Goal: Information Seeking & Learning: Learn about a topic

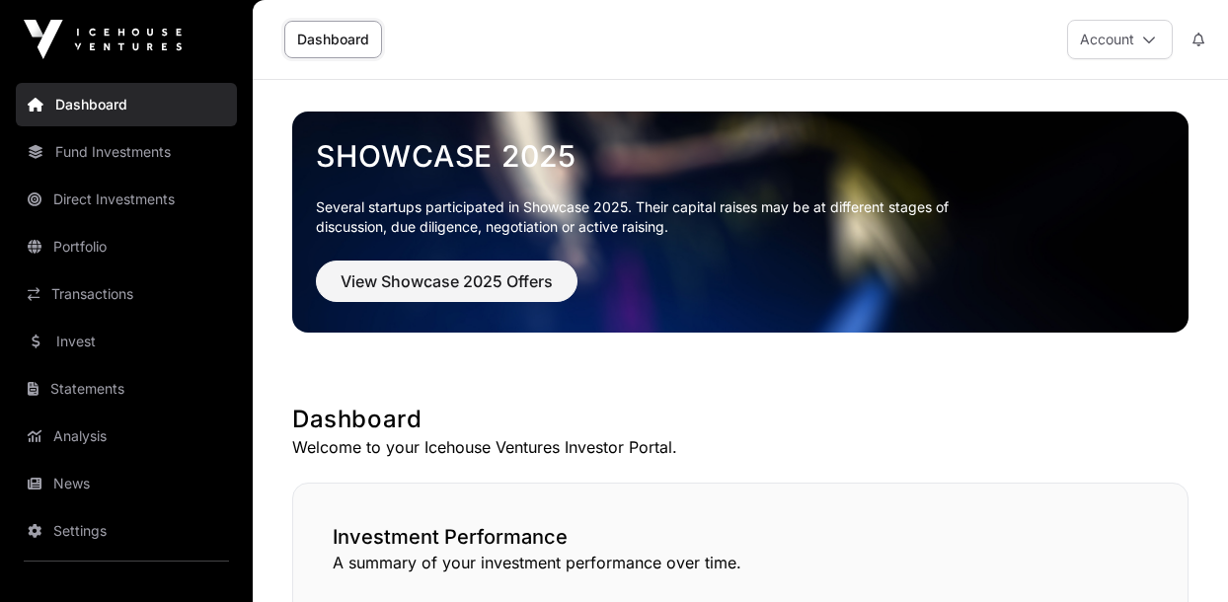
scroll to position [394, 0]
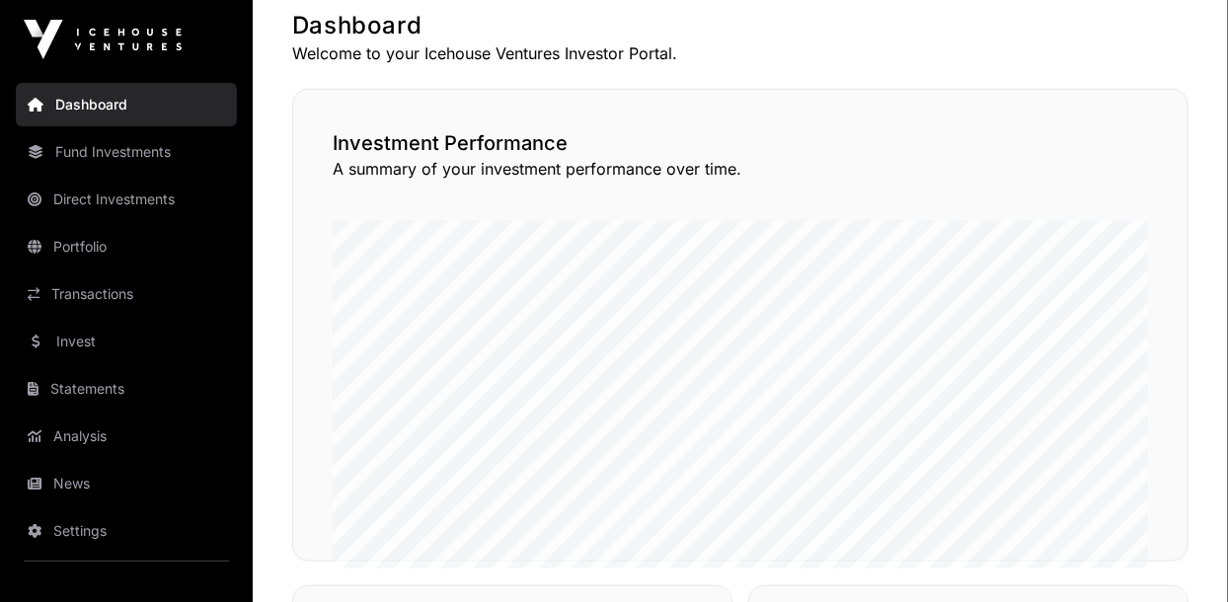
click at [56, 482] on link "News" at bounding box center [126, 483] width 221 height 43
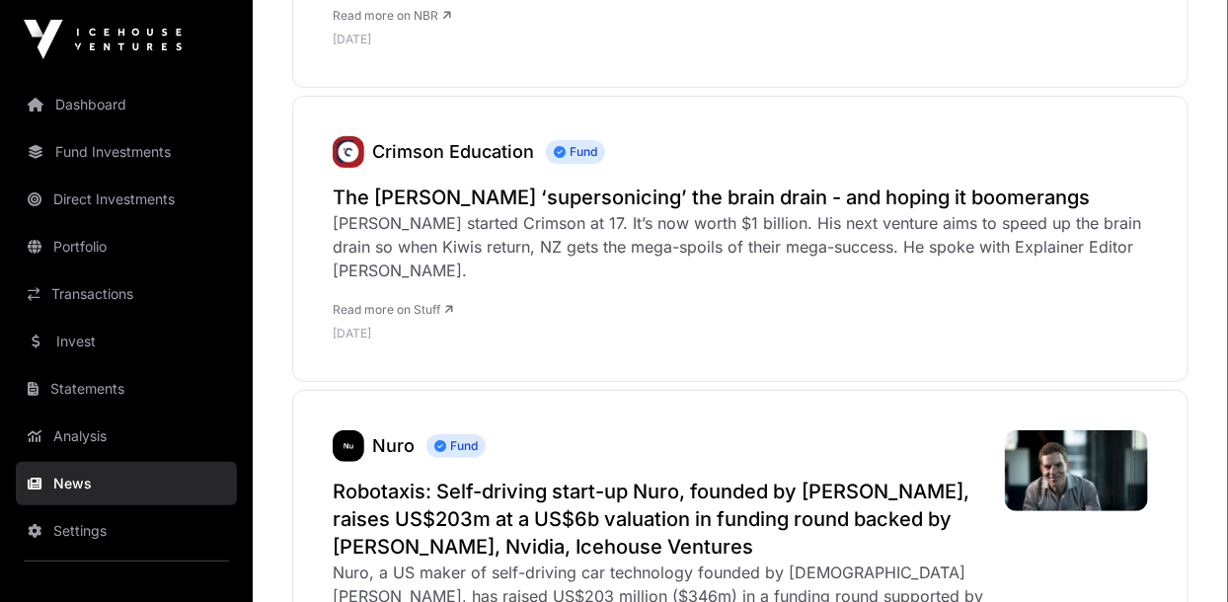
scroll to position [2872, 0]
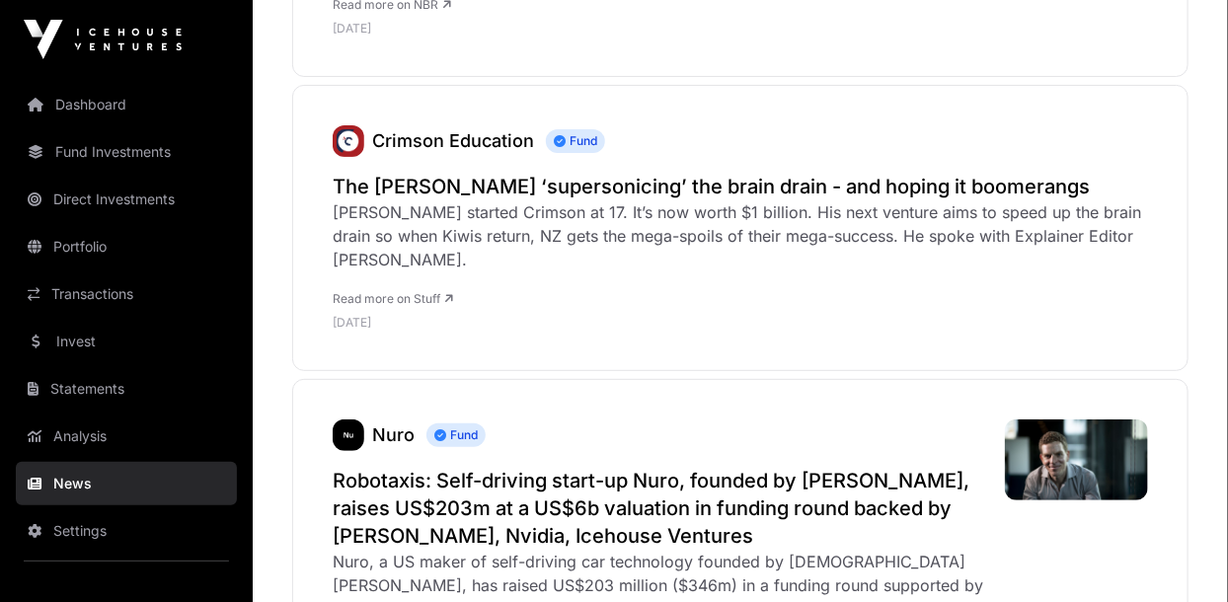
click at [74, 198] on link "Direct Investments" at bounding box center [126, 199] width 221 height 43
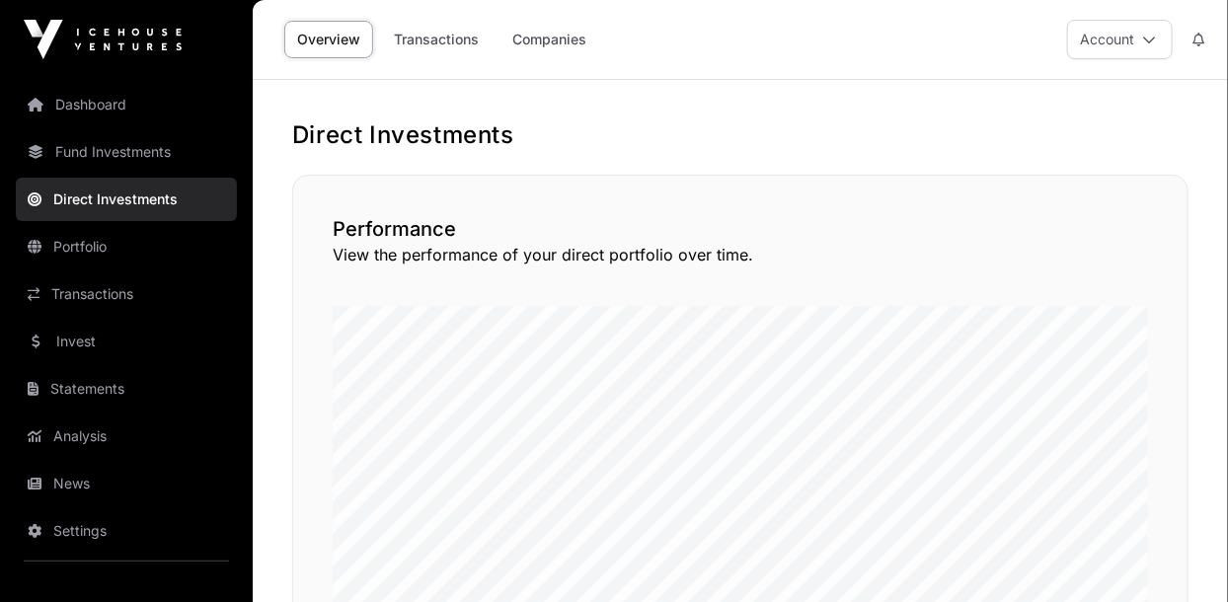
click at [540, 43] on link "Companies" at bounding box center [549, 39] width 100 height 37
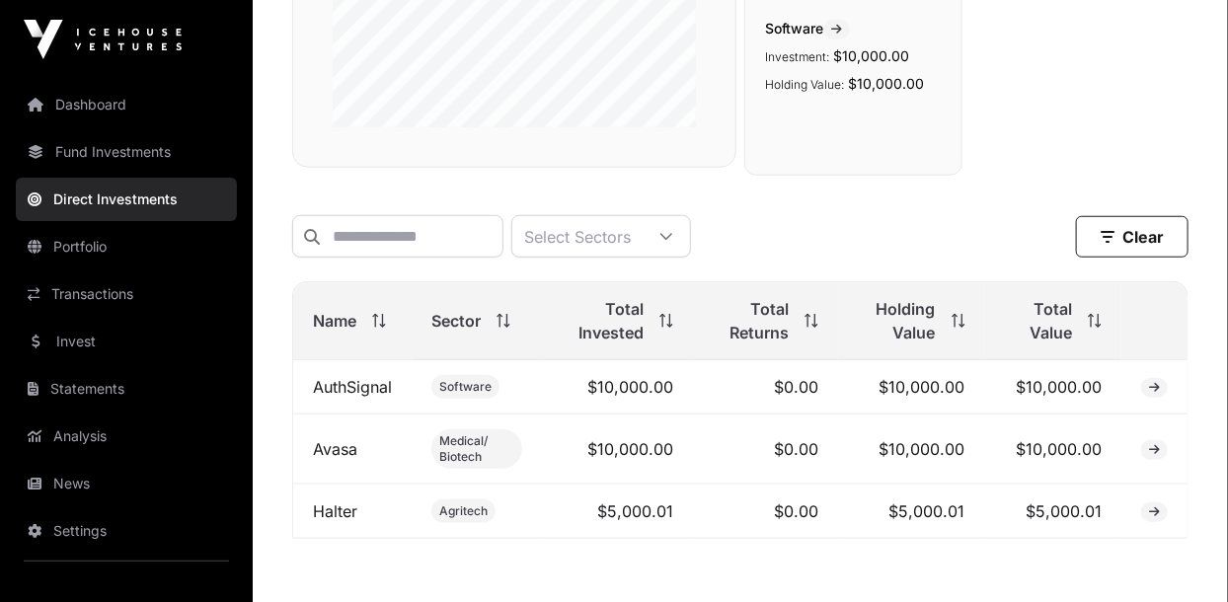
scroll to position [483, 0]
click at [323, 393] on link "AuthSignal" at bounding box center [352, 387] width 79 height 20
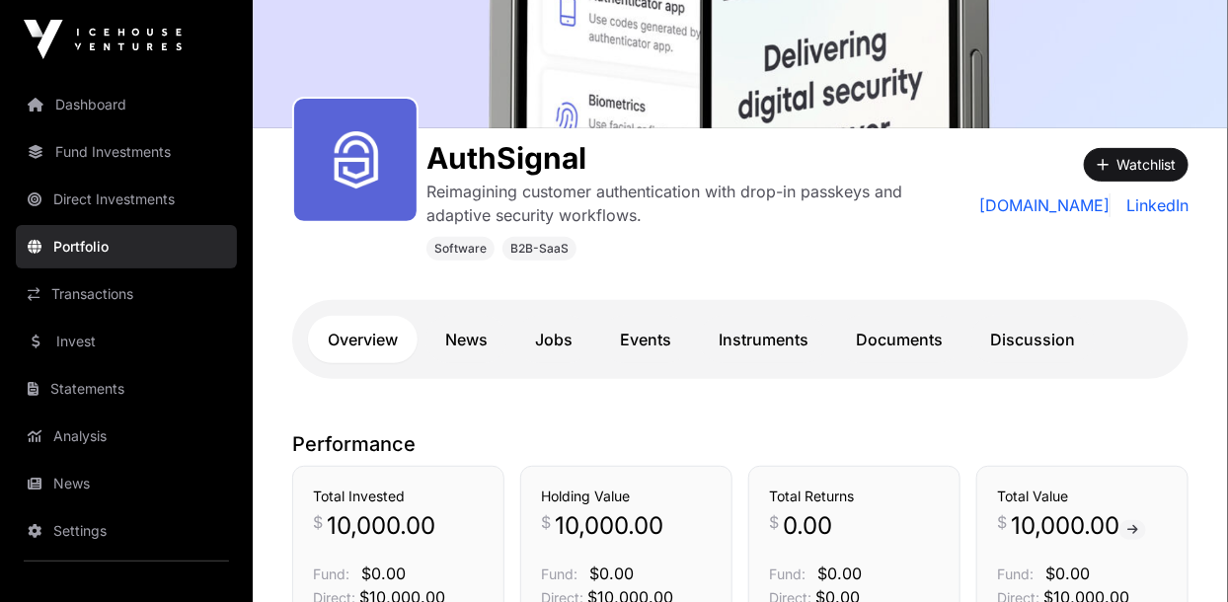
scroll to position [209, 0]
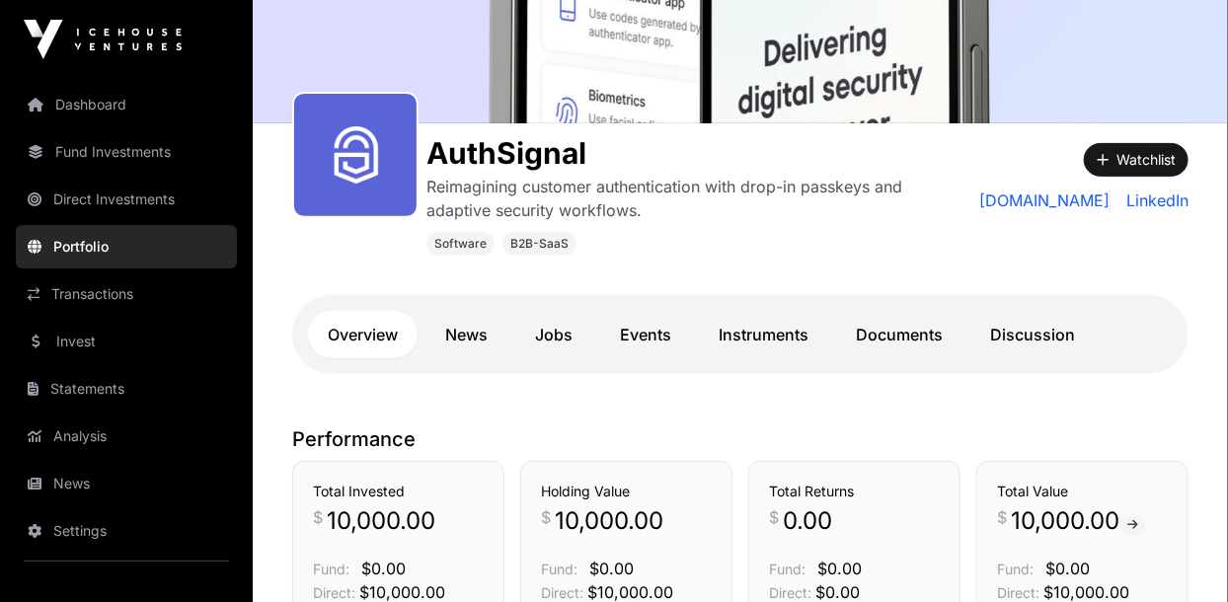
click at [472, 339] on link "News" at bounding box center [466, 334] width 82 height 47
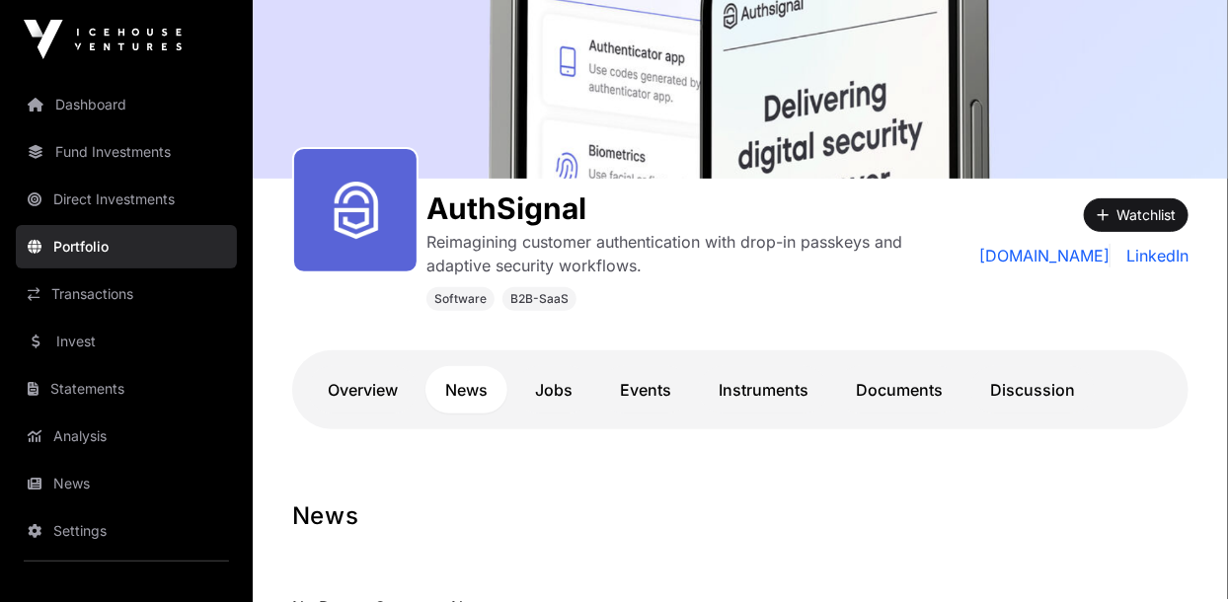
scroll to position [241, 0]
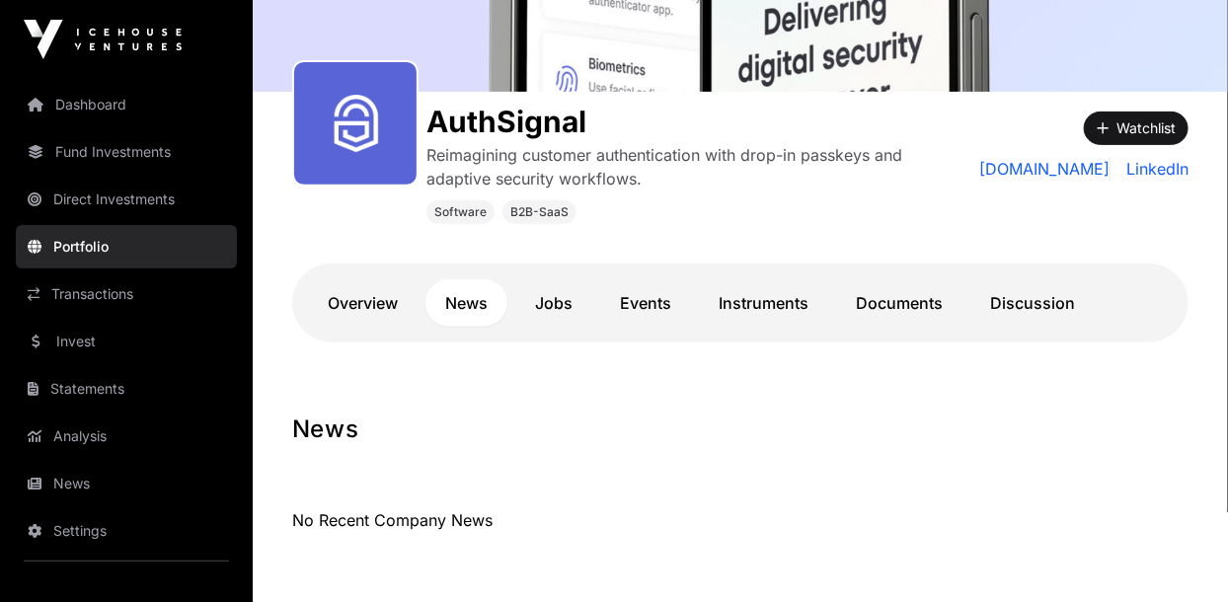
click at [355, 301] on link "Overview" at bounding box center [363, 302] width 110 height 47
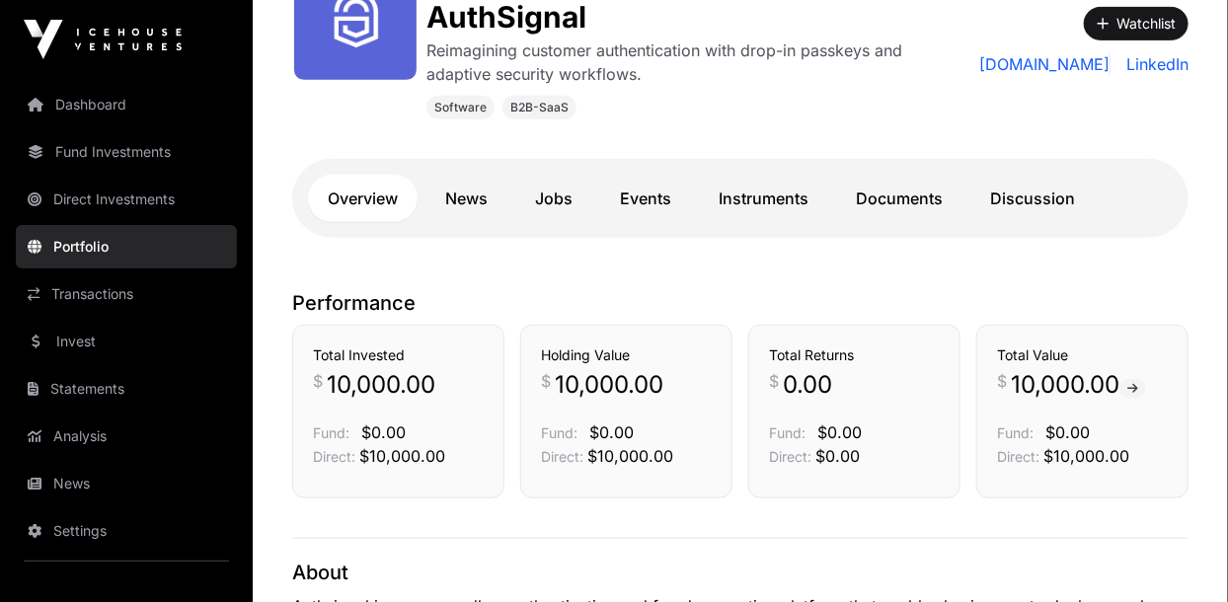
scroll to position [344, 0]
click at [635, 193] on link "Events" at bounding box center [645, 199] width 91 height 47
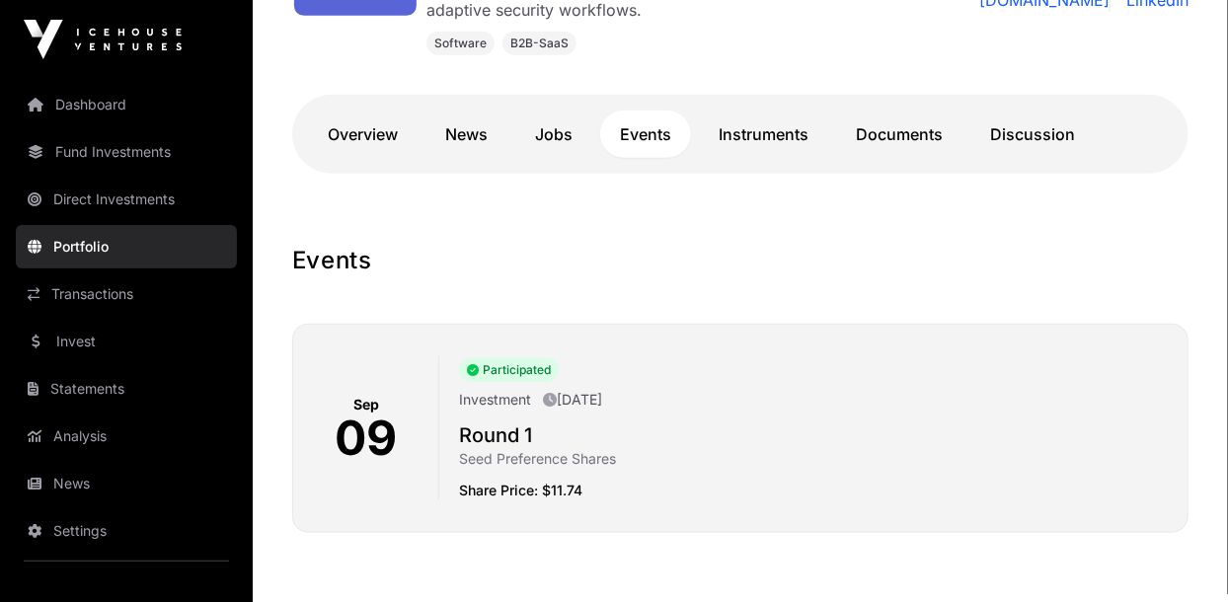
scroll to position [415, 0]
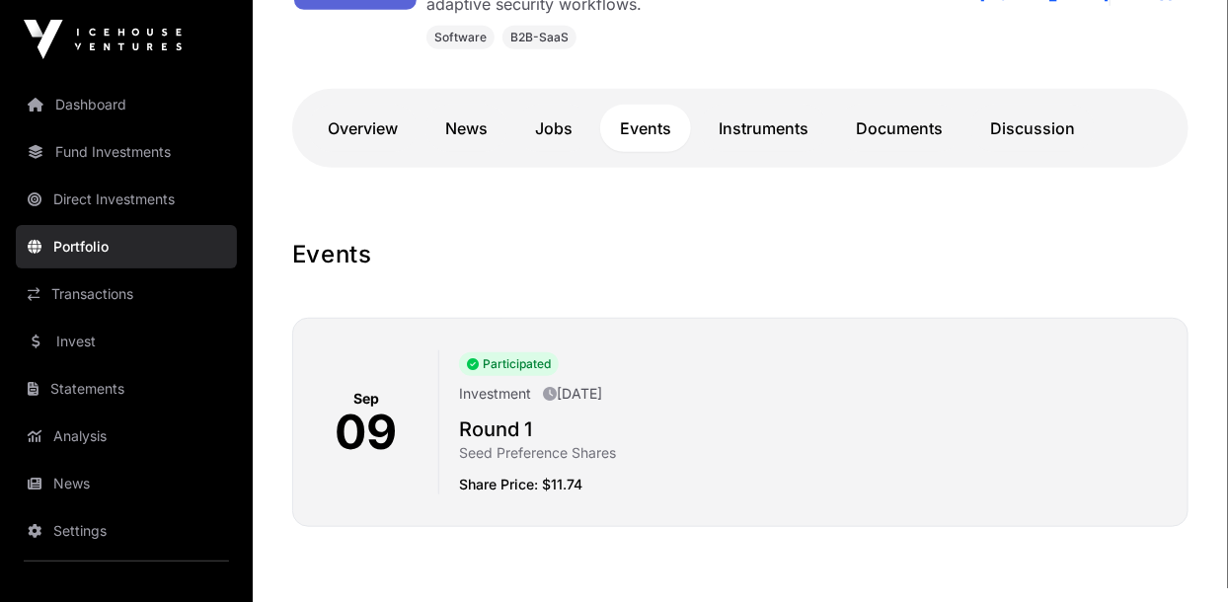
click at [756, 118] on link "Instruments" at bounding box center [763, 128] width 129 height 47
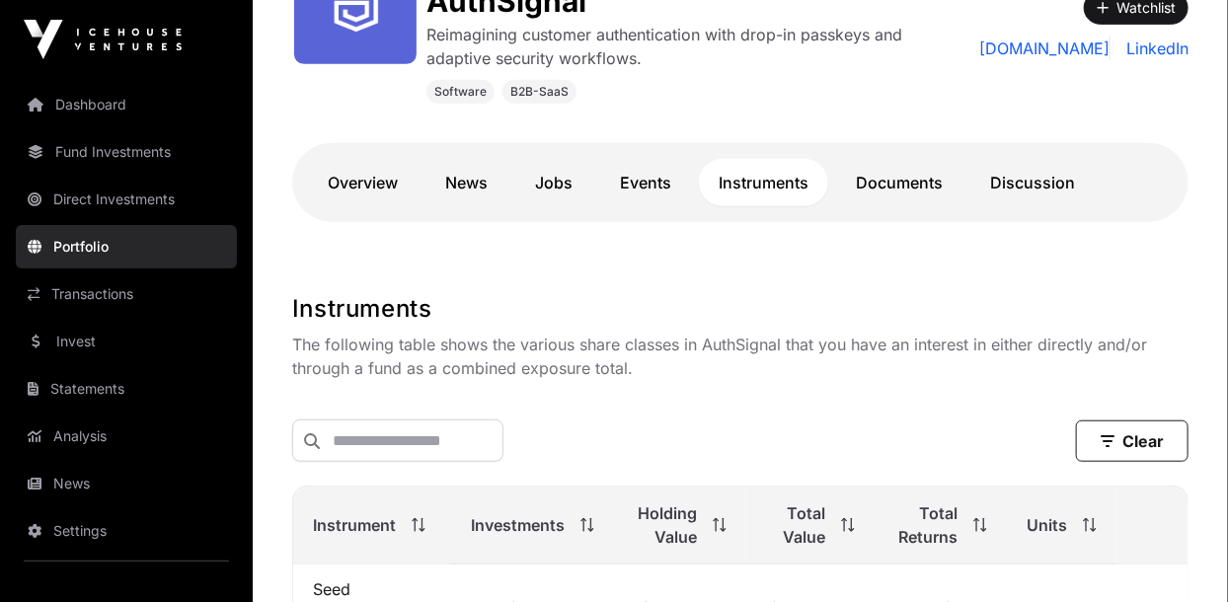
scroll to position [353, 0]
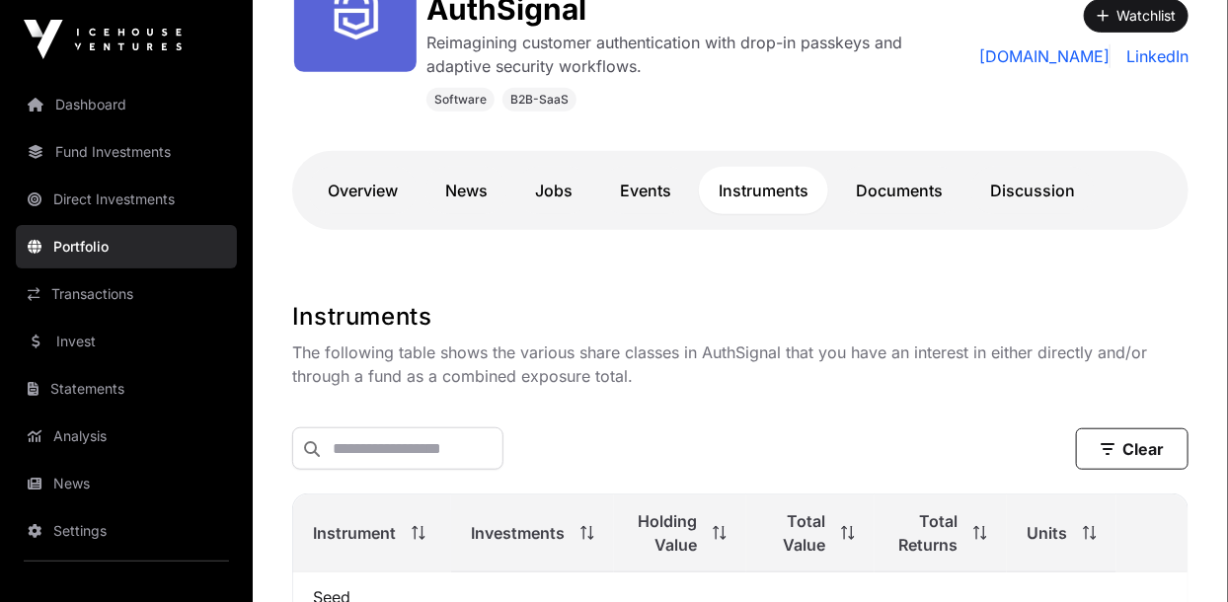
click at [894, 182] on link "Documents" at bounding box center [899, 190] width 126 height 47
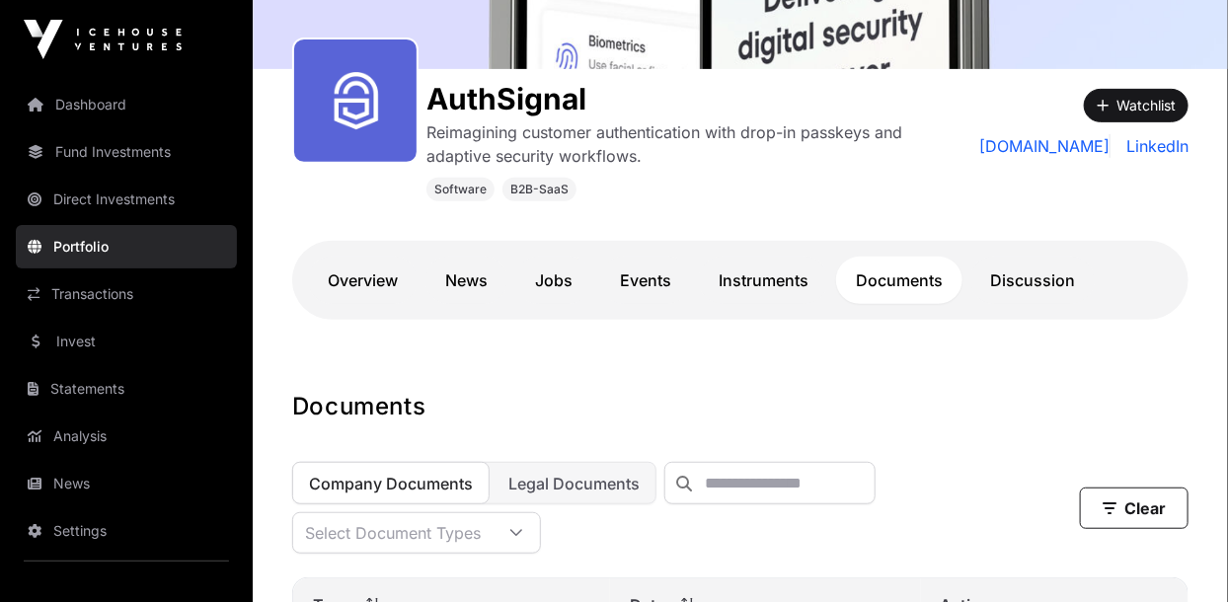
scroll to position [253, 0]
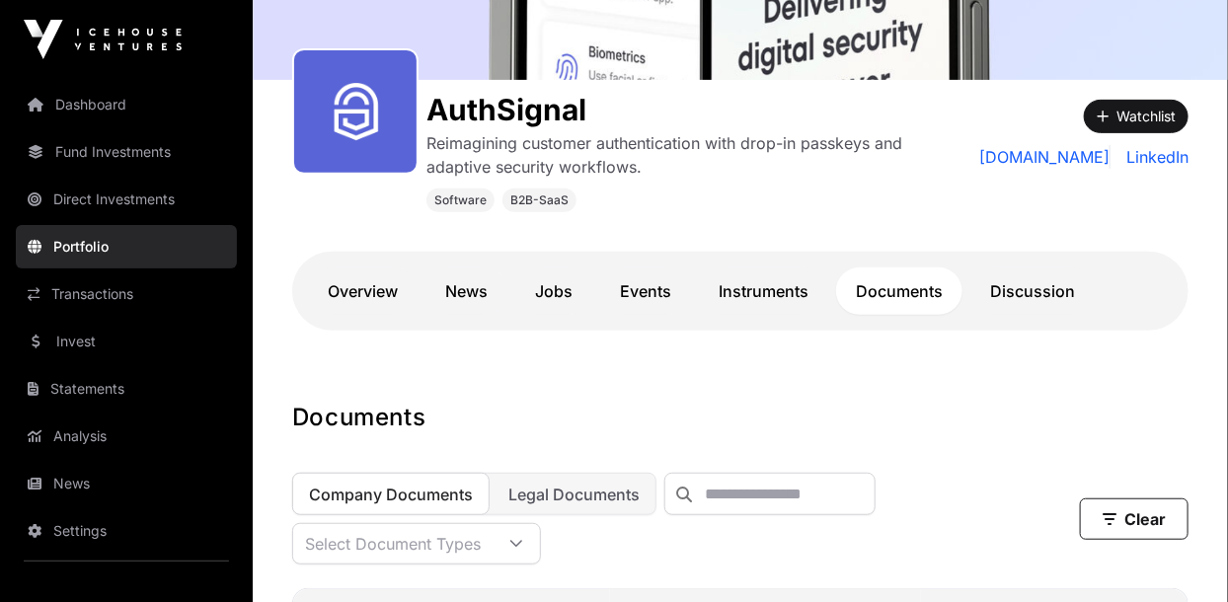
click at [1021, 278] on link "Discussion" at bounding box center [1032, 290] width 124 height 47
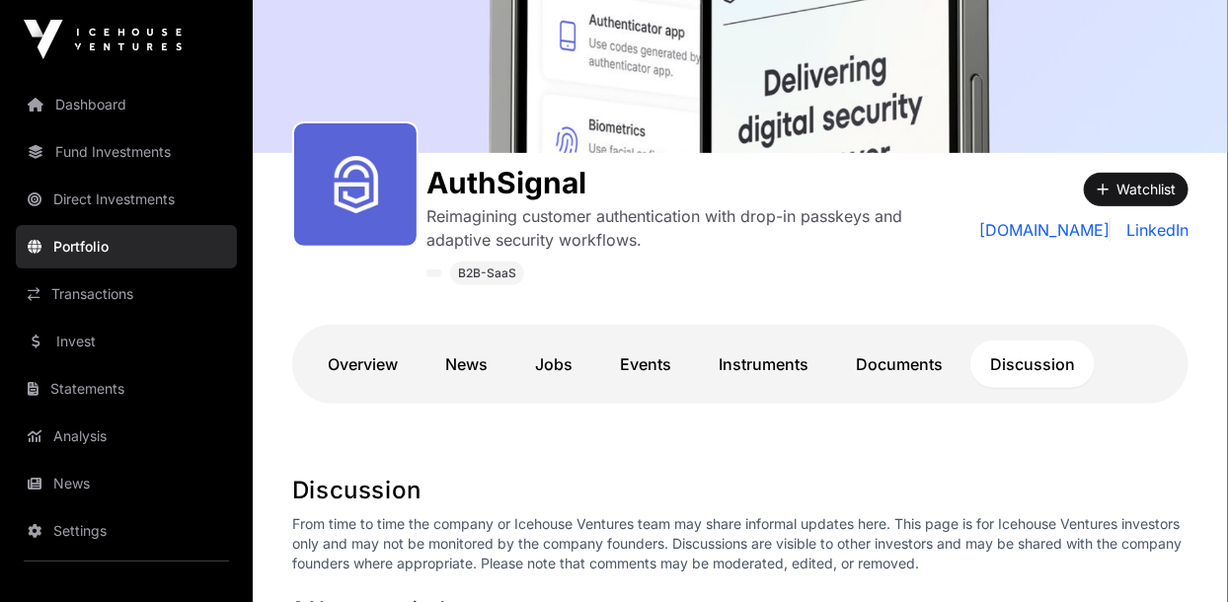
scroll to position [175, 0]
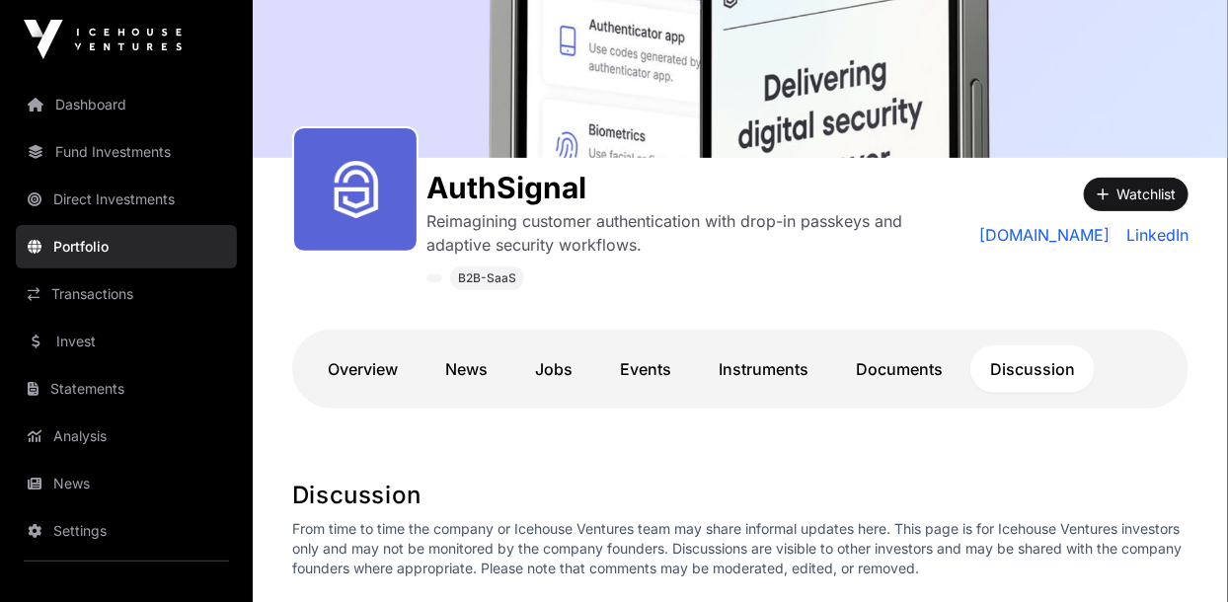
click at [892, 354] on link "Documents" at bounding box center [899, 368] width 126 height 47
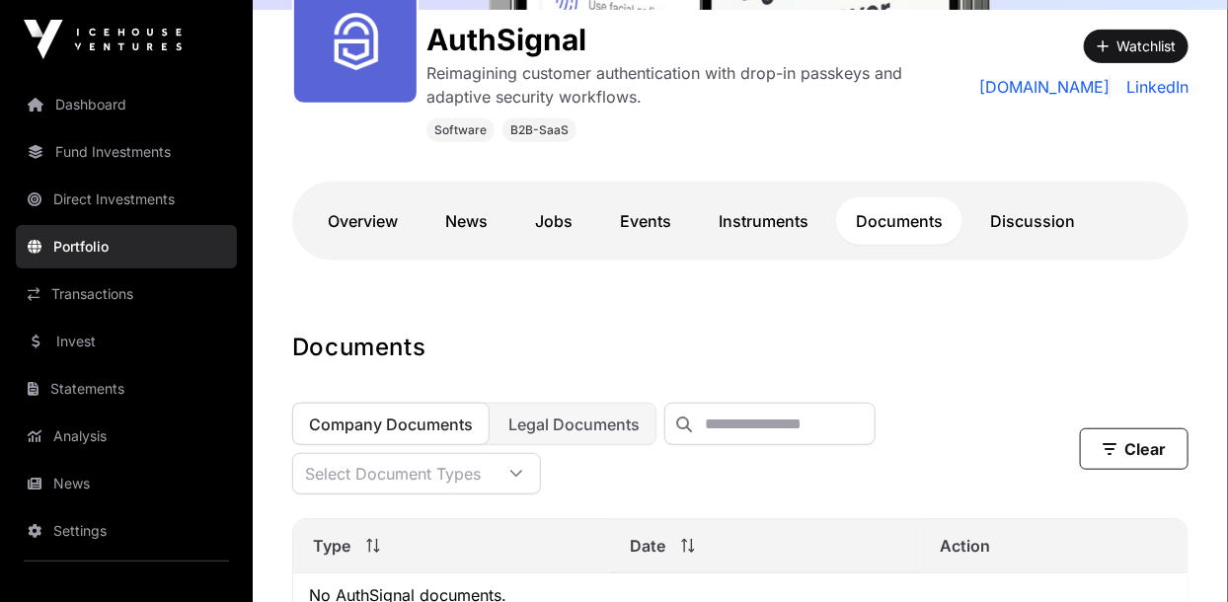
scroll to position [410, 0]
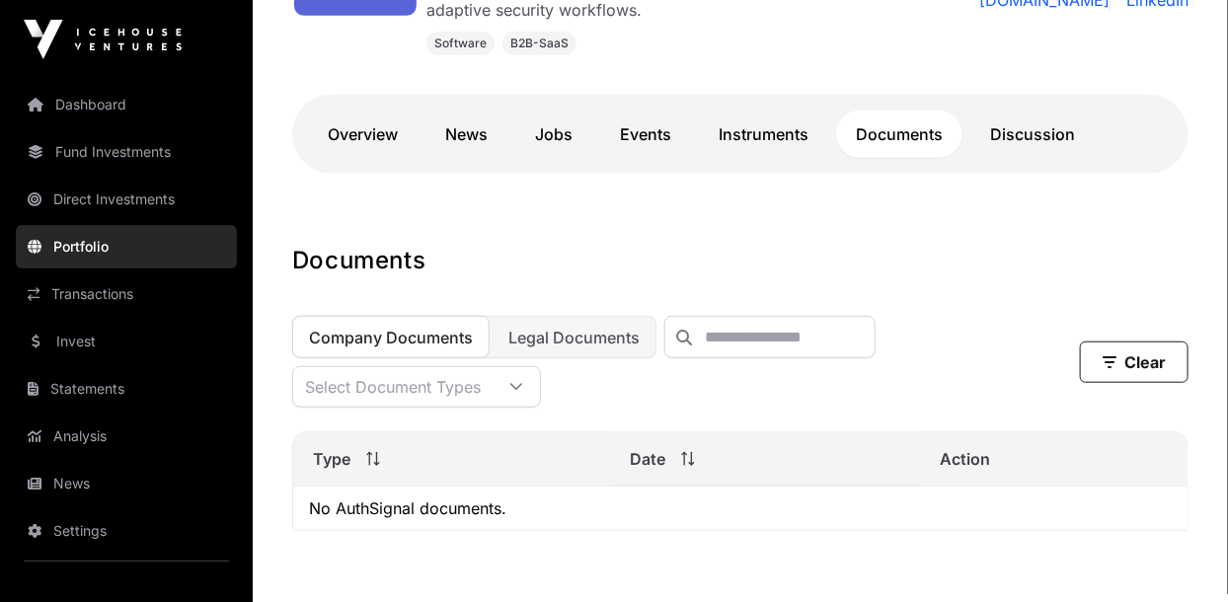
click at [316, 393] on div "Select Document Types" at bounding box center [392, 386] width 199 height 39
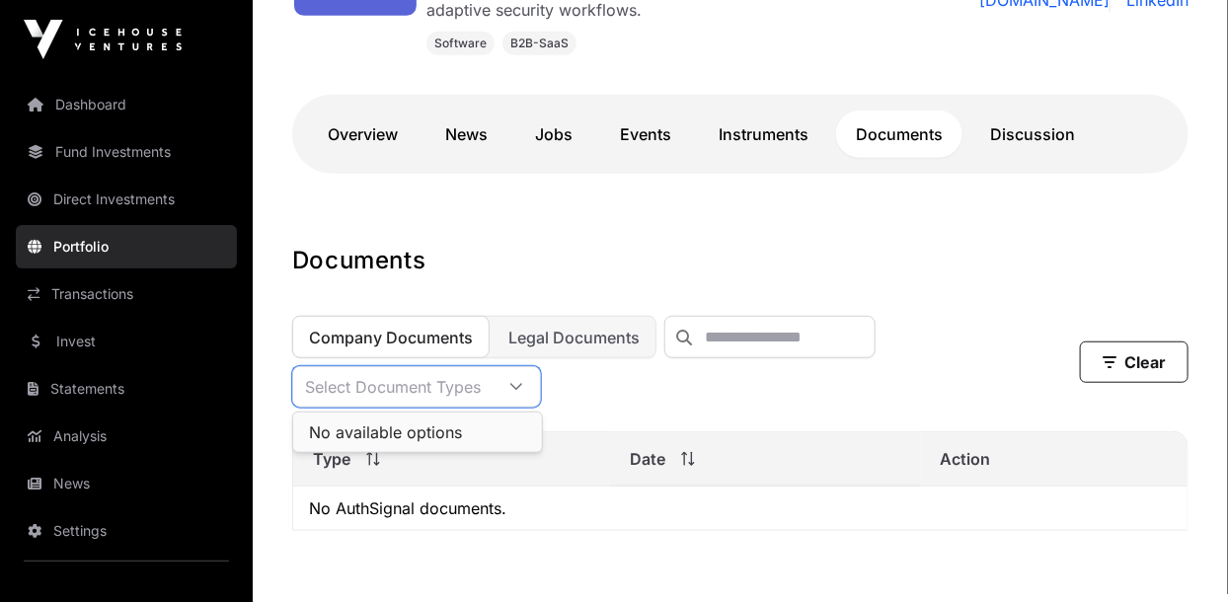
scroll to position [20, 12]
click at [317, 374] on div "Select Document Types" at bounding box center [392, 386] width 199 height 39
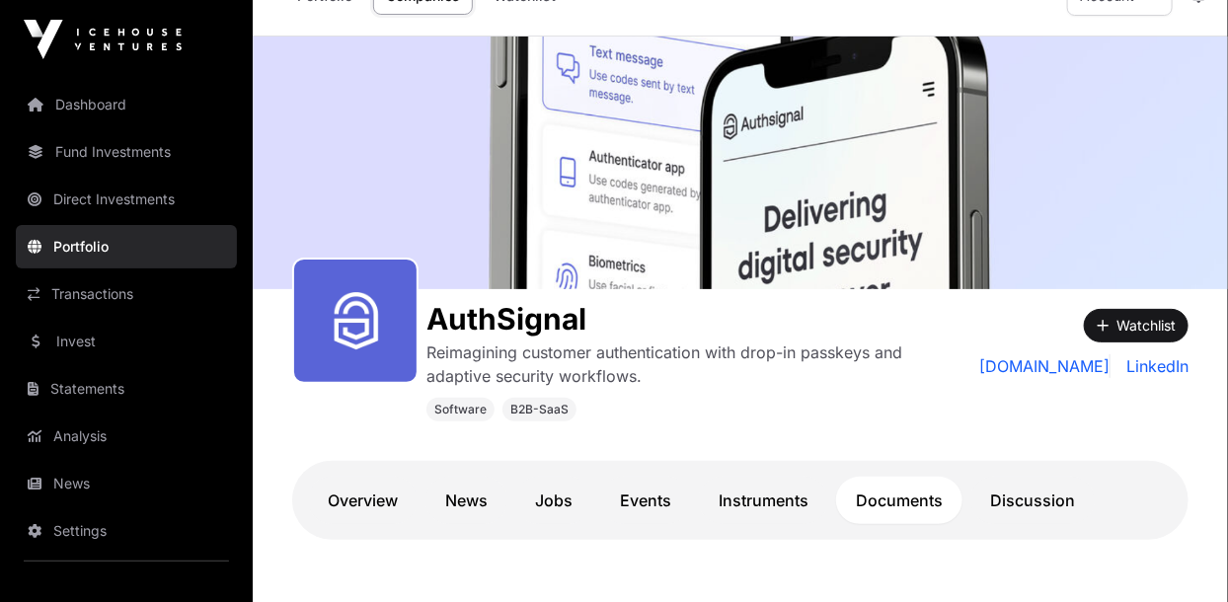
scroll to position [0, 0]
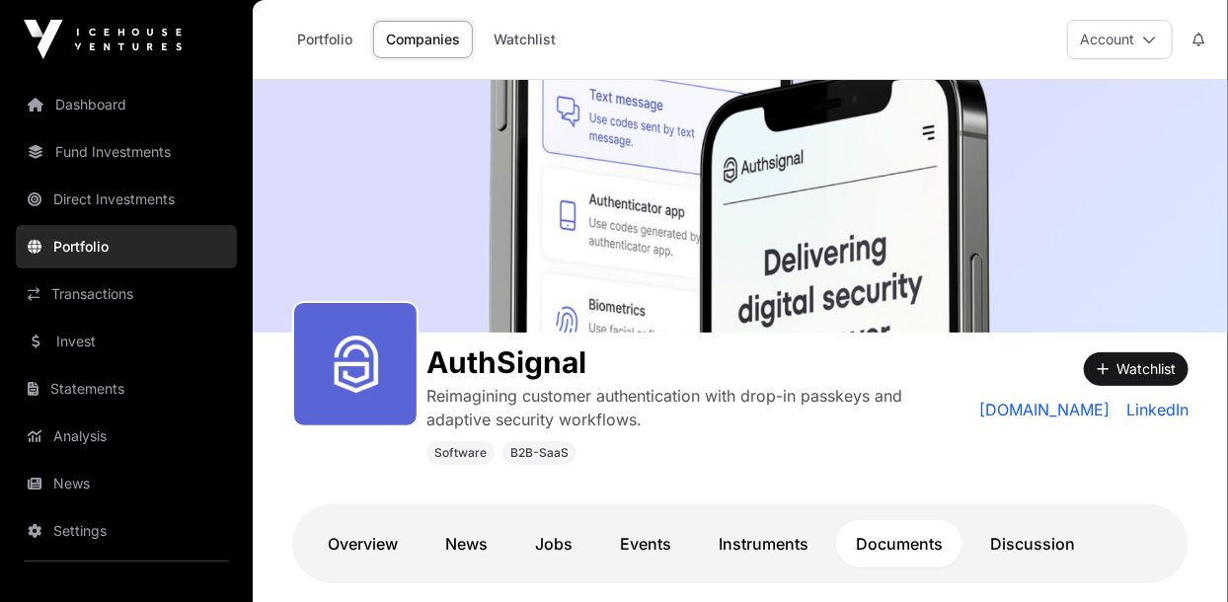
click at [1098, 45] on button "Account" at bounding box center [1120, 39] width 106 height 39
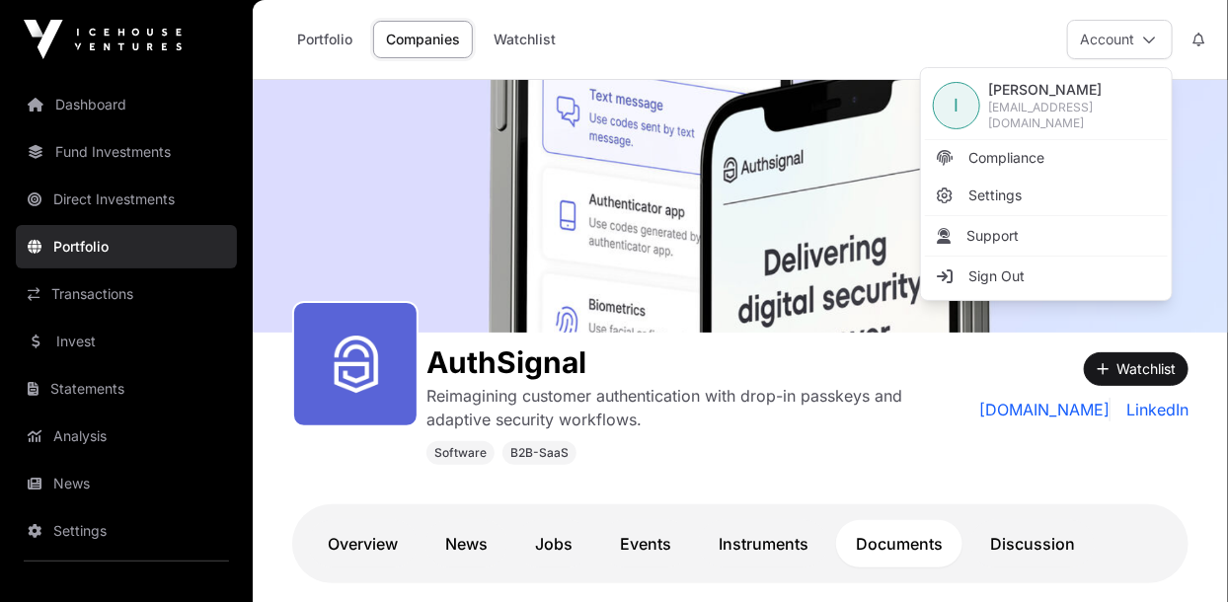
click at [798, 45] on div "Portfolio Companies Watchlist Account" at bounding box center [739, 39] width 951 height 79
